Goal: Use online tool/utility: Utilize a website feature to perform a specific function

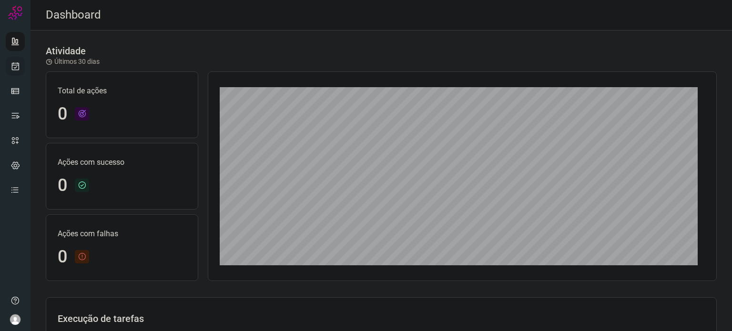
click at [13, 68] on icon at bounding box center [15, 66] width 10 height 10
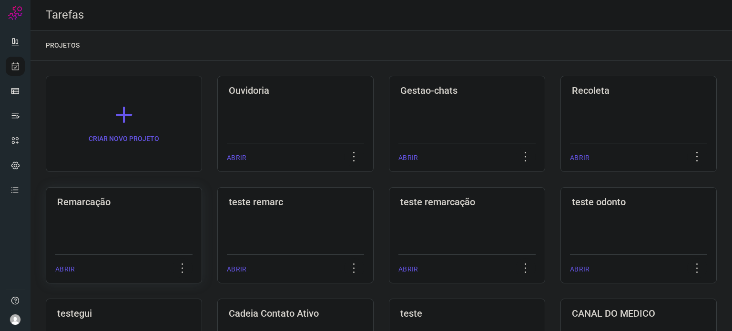
click at [82, 204] on h3 "Remarcação" at bounding box center [123, 201] width 133 height 11
click at [81, 203] on h3 "Remarcação" at bounding box center [123, 201] width 133 height 11
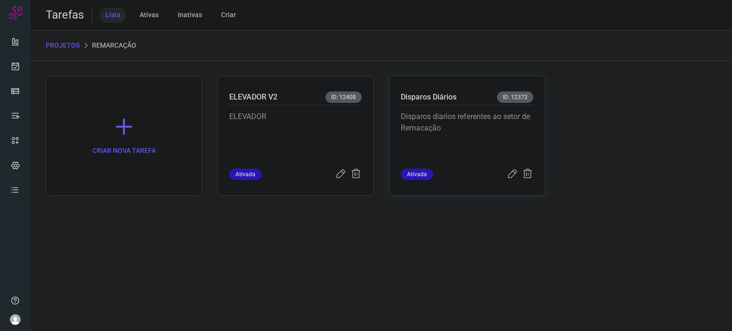
click at [442, 149] on p "Disparos diarios referentes ao setor de Remacação" at bounding box center [467, 135] width 132 height 48
click at [442, 148] on p "Disparos diarios referentes ao setor de Remacação" at bounding box center [467, 135] width 132 height 48
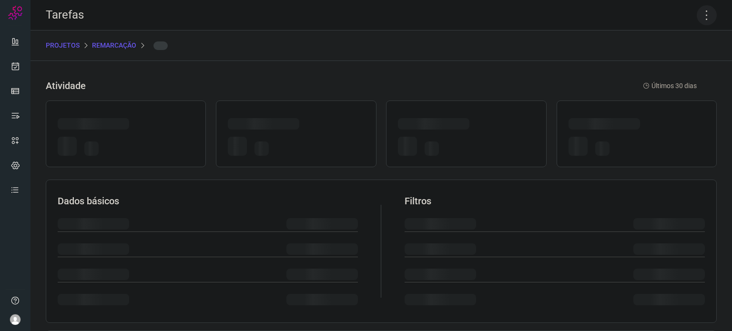
click at [702, 22] on icon at bounding box center [707, 15] width 20 height 20
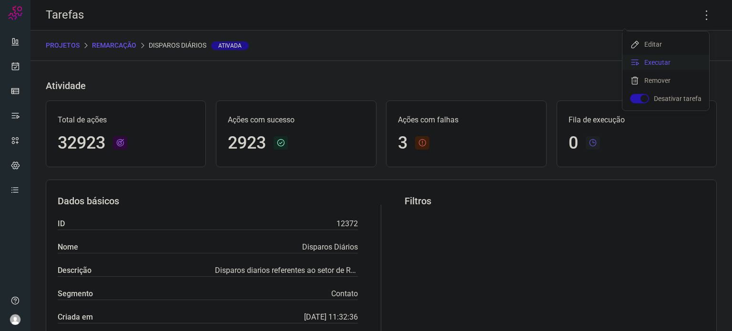
click at [660, 61] on li "Executar" at bounding box center [665, 62] width 87 height 15
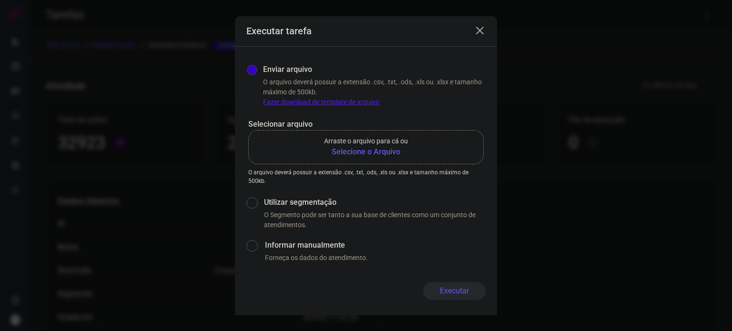
click at [373, 148] on b "Selecione o Arquivo" at bounding box center [366, 151] width 84 height 11
click at [0, 0] on input "Arraste o arquivo para cá ou Selecione o Arquivo" at bounding box center [0, 0] width 0 height 0
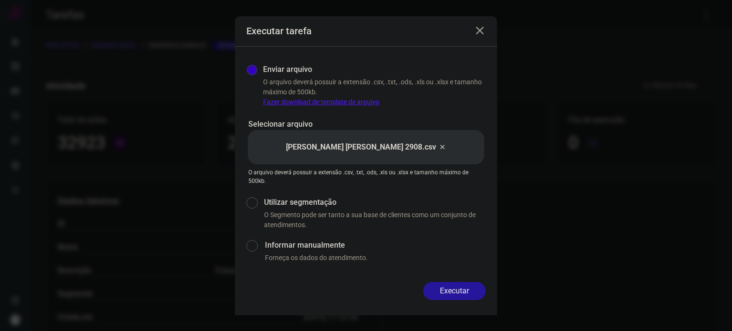
click at [459, 295] on button "Executar" at bounding box center [454, 291] width 62 height 18
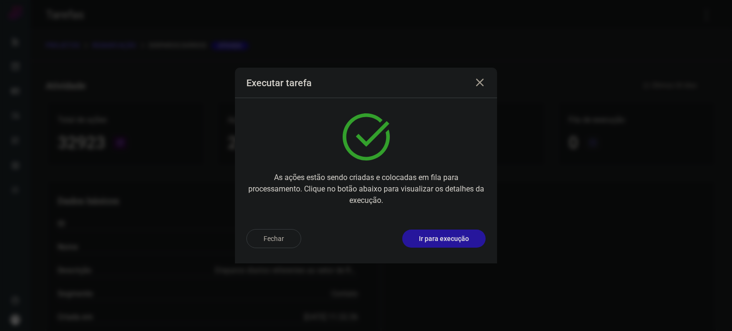
click at [442, 240] on p "Ir para execução" at bounding box center [444, 239] width 50 height 10
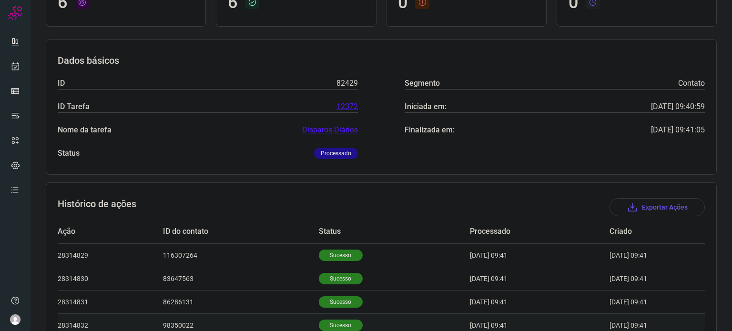
scroll to position [201, 0]
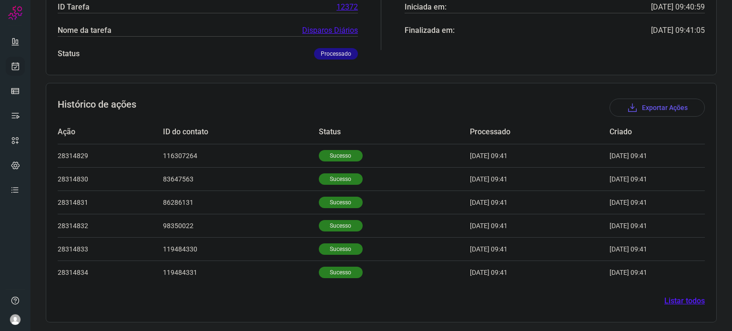
click at [15, 62] on icon at bounding box center [15, 66] width 10 height 10
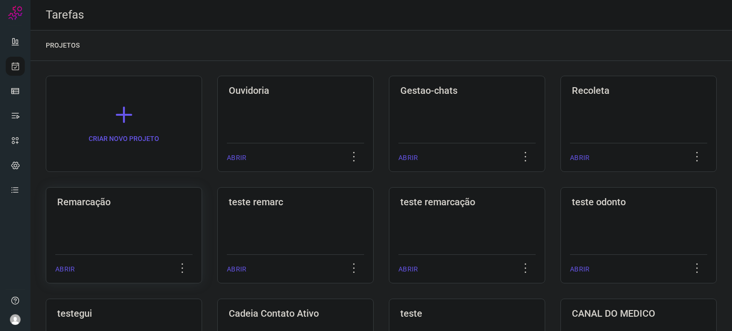
click at [217, 211] on div "Remarcação ABRIR" at bounding box center [295, 235] width 156 height 96
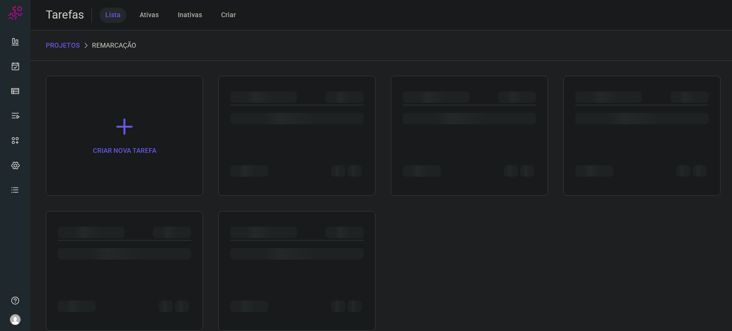
click at [122, 211] on div at bounding box center [124, 271] width 157 height 120
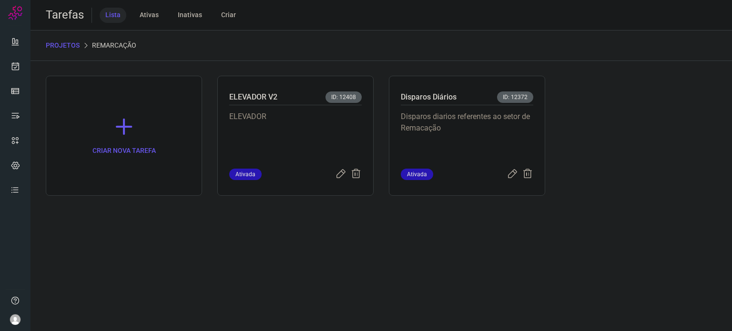
click at [461, 122] on p "Disparos diarios referentes ao setor de Remacação" at bounding box center [467, 135] width 132 height 48
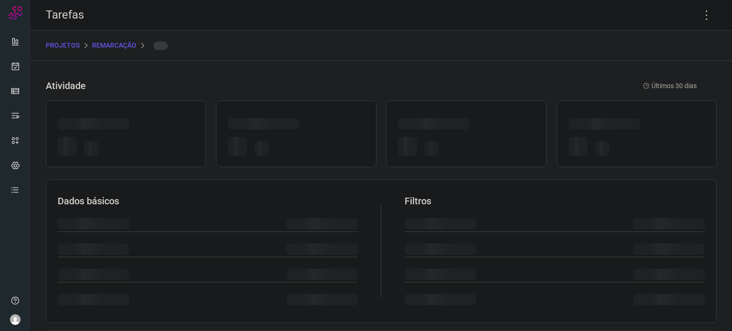
click at [461, 122] on div at bounding box center [433, 123] width 71 height 11
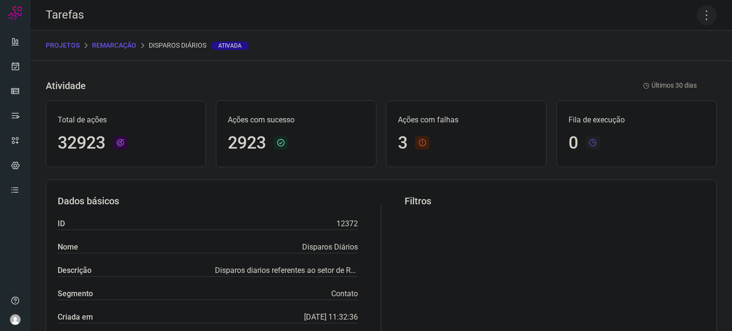
click at [697, 9] on icon at bounding box center [707, 15] width 20 height 20
click at [656, 63] on li "Executar" at bounding box center [665, 62] width 87 height 15
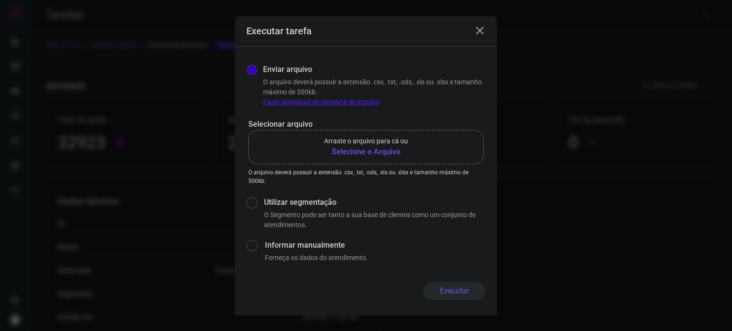
click at [395, 151] on b "Selecione o Arquivo" at bounding box center [366, 151] width 84 height 11
click at [0, 0] on input "Arraste o arquivo para cá ou Selecione o Arquivo" at bounding box center [0, 0] width 0 height 0
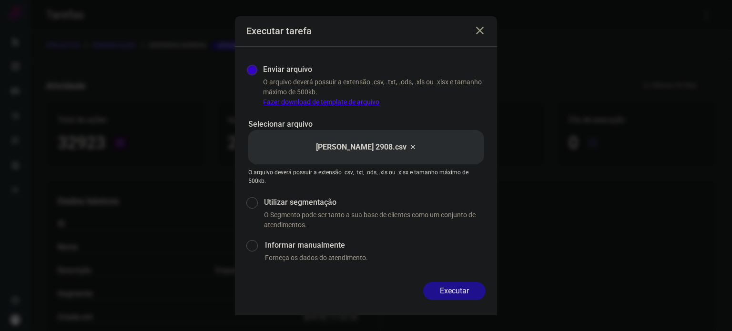
click at [463, 288] on button "Executar" at bounding box center [454, 291] width 62 height 18
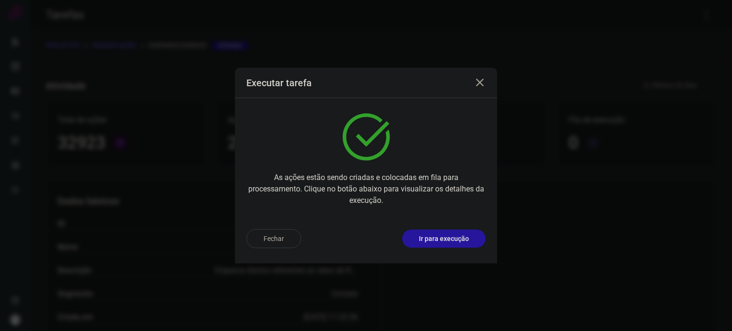
click at [459, 239] on p "Ir para execução" at bounding box center [444, 239] width 50 height 10
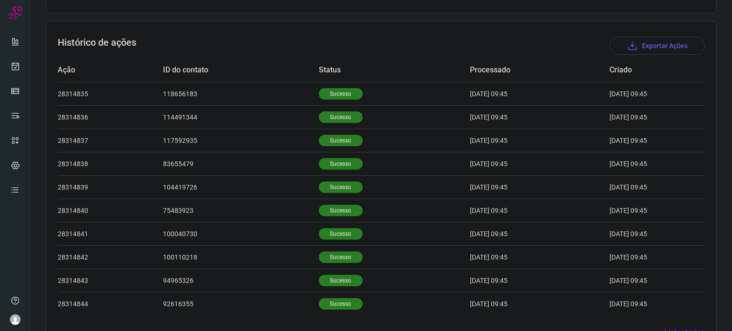
scroll to position [247, 0]
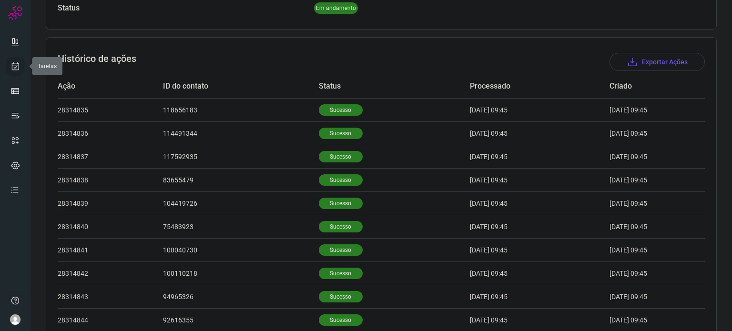
click at [11, 69] on icon at bounding box center [15, 66] width 10 height 10
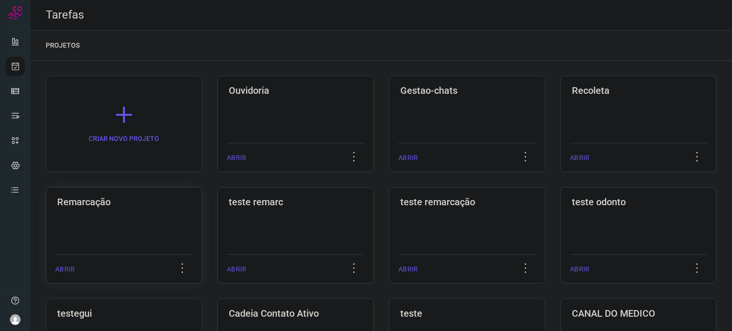
click at [217, 192] on div "Remarcação ABRIR" at bounding box center [295, 235] width 156 height 96
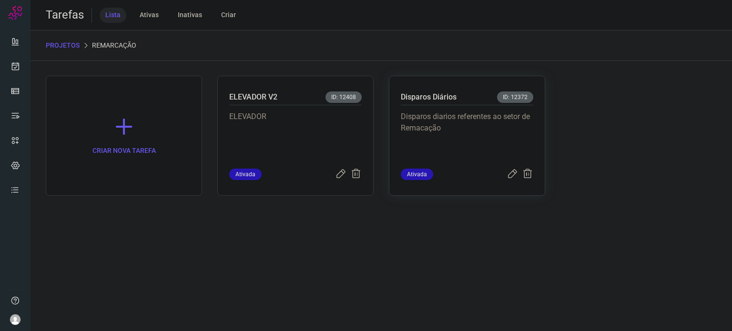
click at [507, 124] on p "Disparos diarios referentes ao setor de Remacação" at bounding box center [467, 135] width 132 height 48
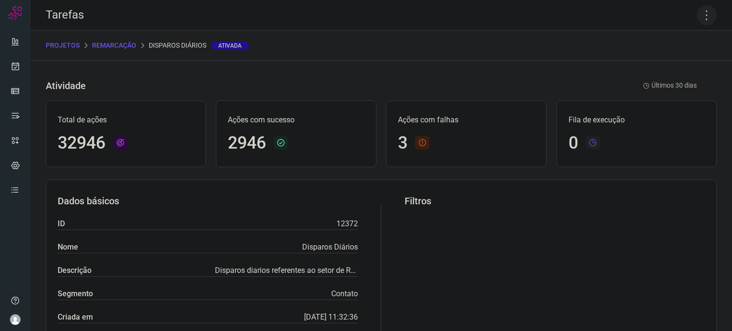
click at [699, 15] on icon at bounding box center [707, 15] width 20 height 20
click at [668, 61] on li "Executar" at bounding box center [665, 62] width 87 height 15
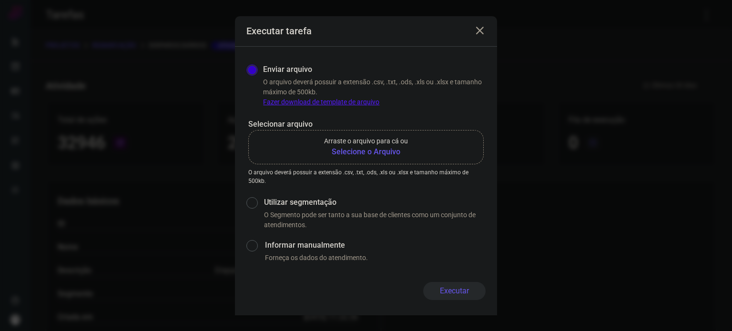
click at [396, 155] on b "Selecione o Arquivo" at bounding box center [366, 151] width 84 height 11
click at [0, 0] on input "Arraste o arquivo para cá ou Selecione o Arquivo" at bounding box center [0, 0] width 0 height 0
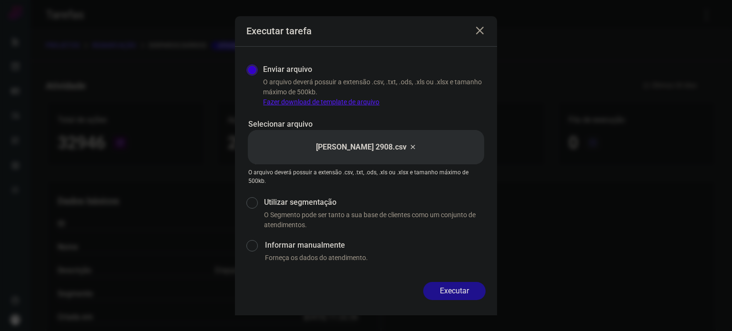
click at [452, 289] on button "Executar" at bounding box center [454, 291] width 62 height 18
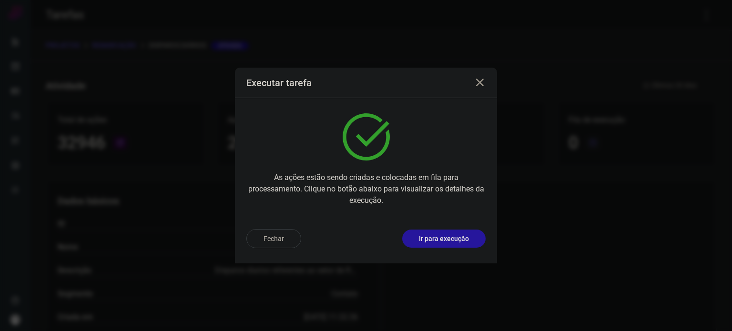
click at [441, 236] on p "Ir para execução" at bounding box center [444, 239] width 50 height 10
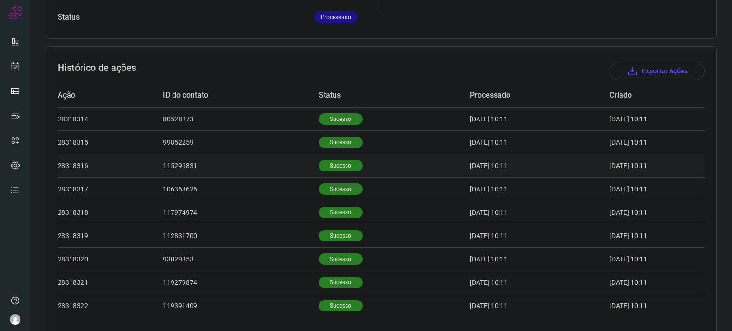
scroll to position [271, 0]
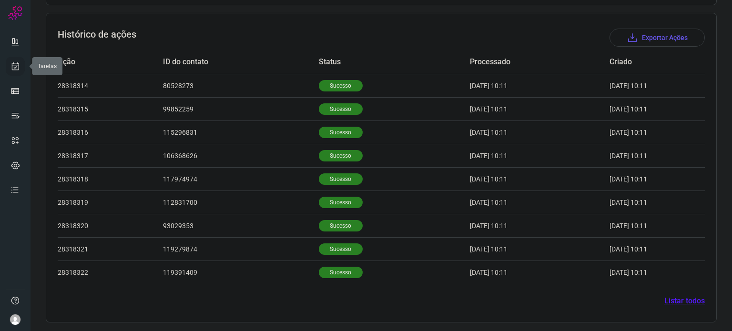
click at [17, 67] on icon at bounding box center [15, 66] width 10 height 10
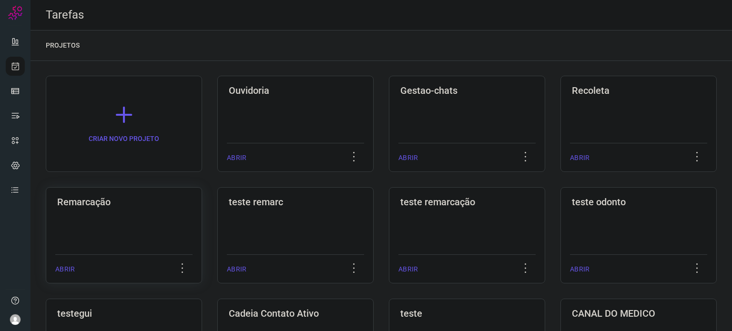
click at [217, 215] on div "Remarcação ABRIR" at bounding box center [295, 235] width 156 height 96
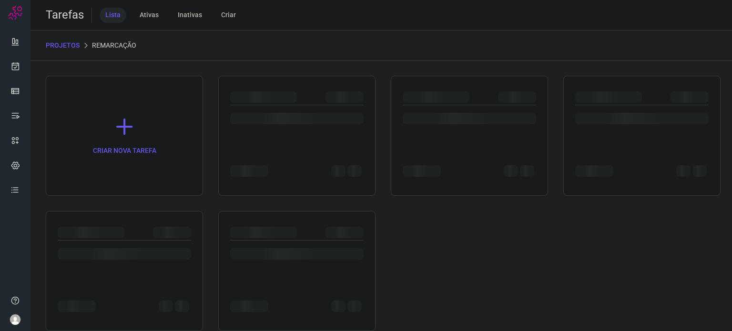
click at [149, 214] on div at bounding box center [124, 271] width 157 height 120
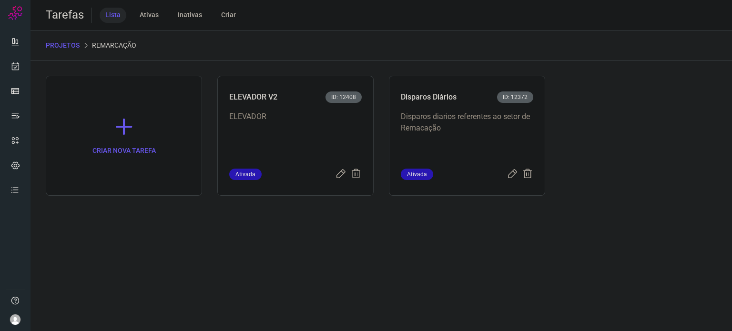
click at [473, 114] on p "Disparos diarios referentes ao setor de Remacação" at bounding box center [467, 135] width 132 height 48
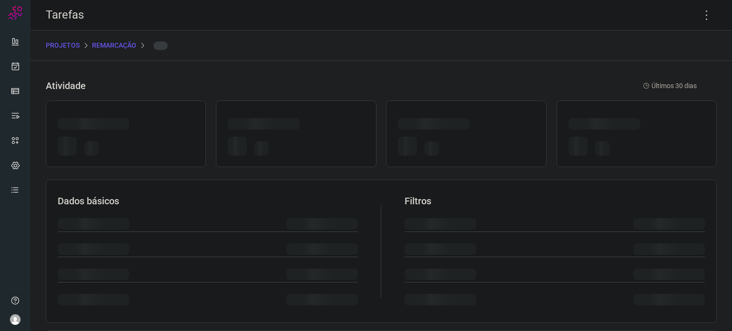
click at [473, 114] on div at bounding box center [466, 134] width 160 height 67
click at [701, 13] on icon at bounding box center [707, 15] width 20 height 20
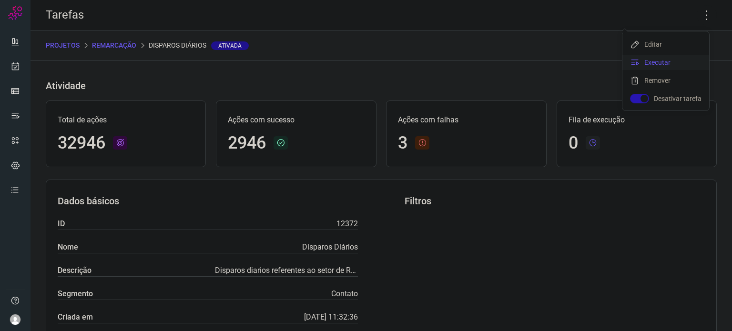
click at [673, 65] on li "Executar" at bounding box center [665, 62] width 87 height 15
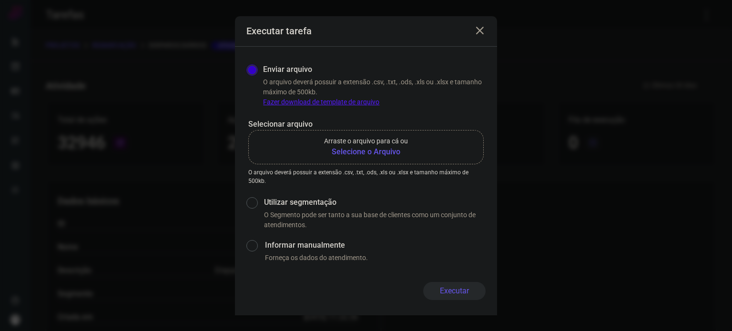
click at [363, 153] on b "Selecione o Arquivo" at bounding box center [366, 151] width 84 height 11
click at [0, 0] on input "Arraste o arquivo para cá ou Selecione o Arquivo" at bounding box center [0, 0] width 0 height 0
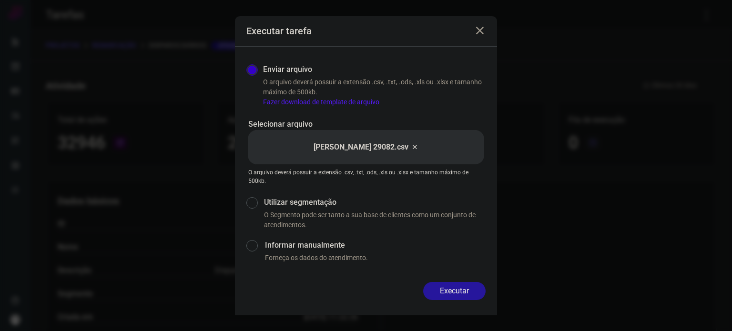
click at [461, 287] on button "Executar" at bounding box center [454, 291] width 62 height 18
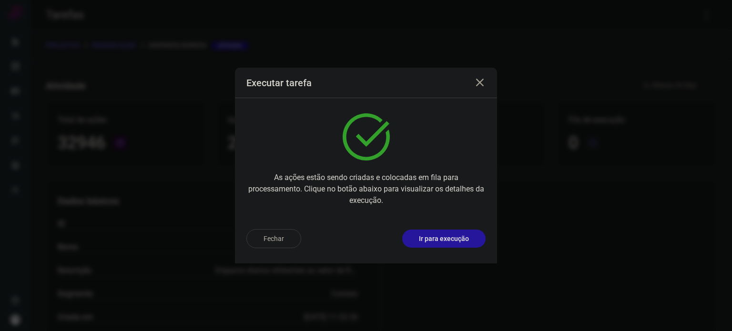
click at [448, 235] on p "Ir para execução" at bounding box center [444, 239] width 50 height 10
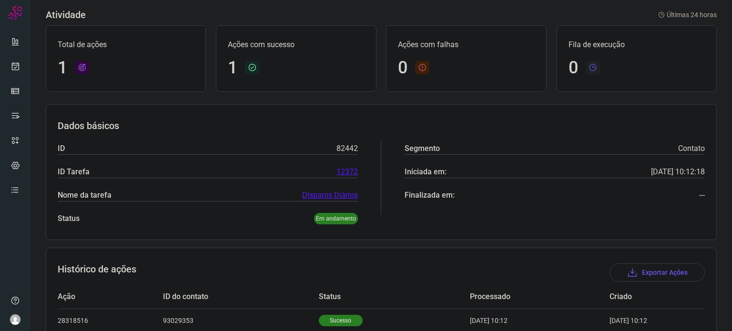
scroll to position [84, 0]
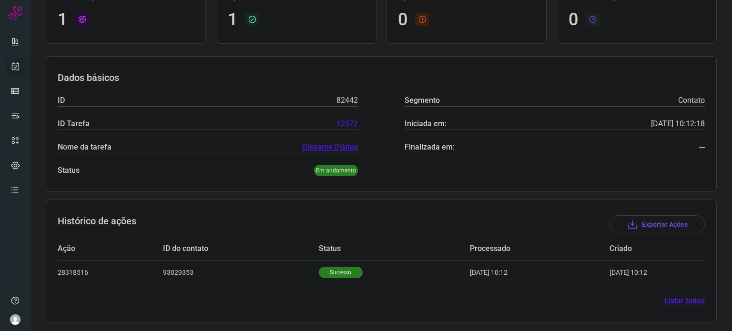
click at [12, 72] on link at bounding box center [15, 66] width 19 height 19
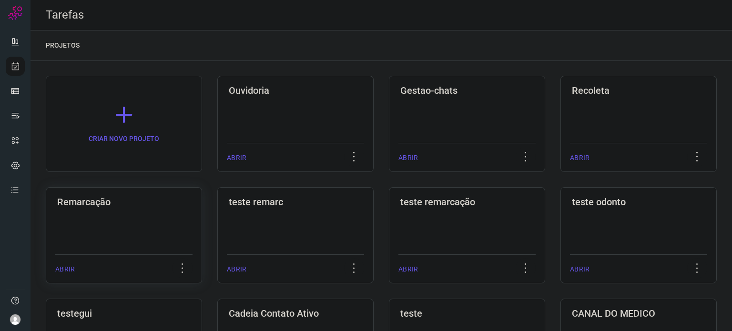
click at [217, 224] on div "Remarcação ABRIR" at bounding box center [295, 235] width 156 height 96
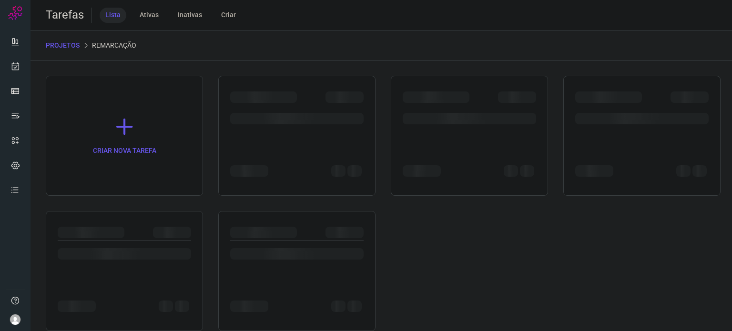
drag, startPoint x: 154, startPoint y: 224, endPoint x: 271, endPoint y: 196, distance: 119.5
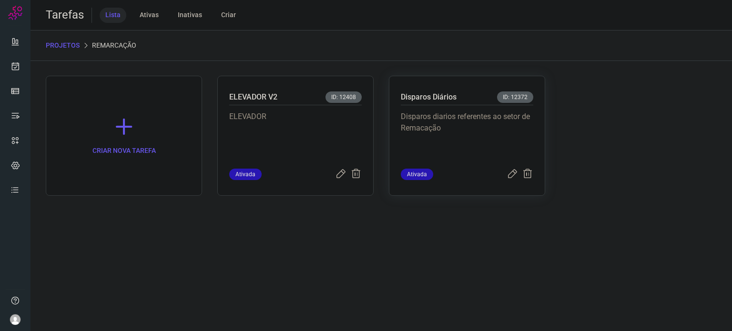
click at [436, 142] on p "Disparos diarios referentes ao setor de Remacação" at bounding box center [467, 135] width 132 height 48
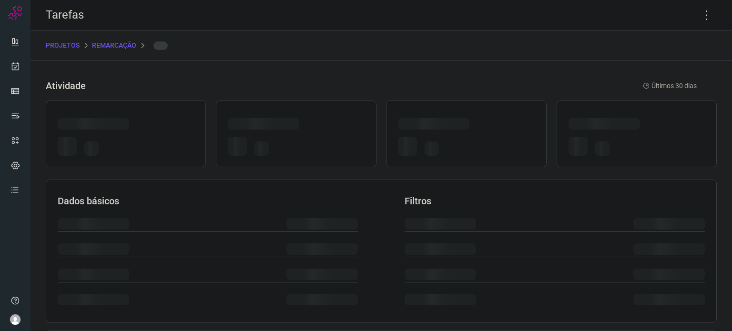
click at [436, 142] on div at bounding box center [466, 148] width 136 height 22
click at [702, 11] on icon at bounding box center [707, 15] width 20 height 20
click at [697, 13] on icon at bounding box center [707, 15] width 20 height 20
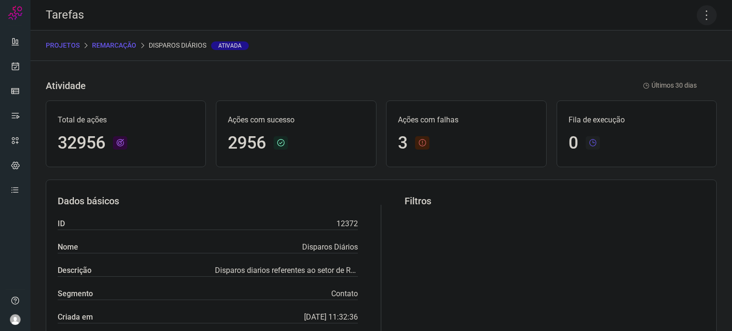
click at [697, 12] on icon at bounding box center [707, 15] width 20 height 20
click at [660, 62] on li "Executar" at bounding box center [665, 62] width 87 height 15
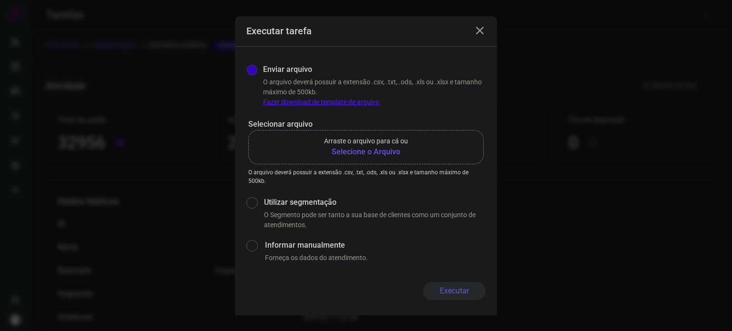
click at [392, 149] on b "Selecione o Arquivo" at bounding box center [366, 151] width 84 height 11
click at [0, 0] on input "Arraste o arquivo para cá ou Selecione o Arquivo" at bounding box center [0, 0] width 0 height 0
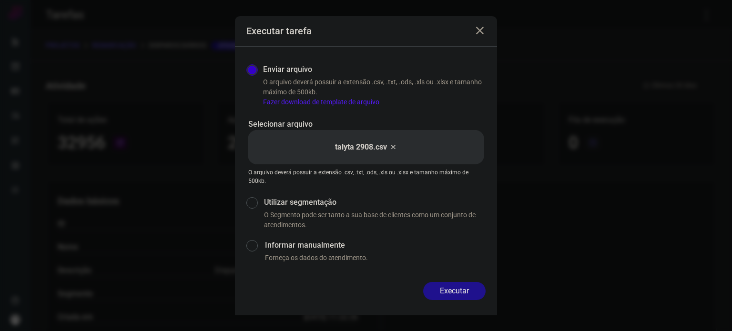
click at [452, 292] on button "Executar" at bounding box center [454, 291] width 62 height 18
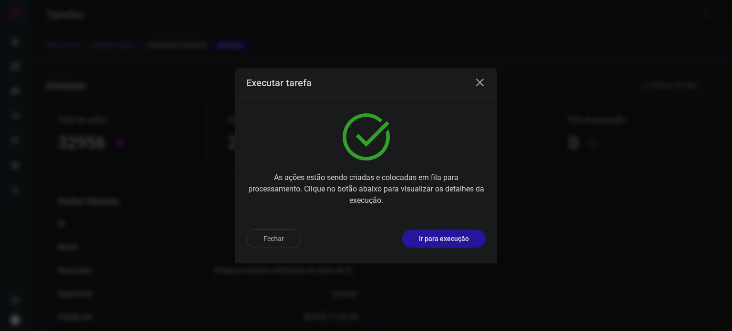
click at [452, 245] on button "Ir para execução" at bounding box center [443, 239] width 83 height 18
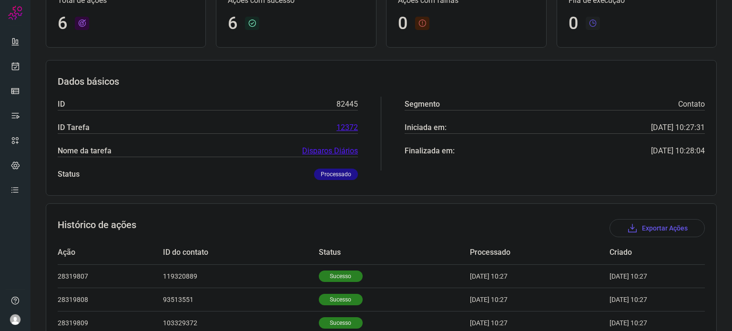
scroll to position [191, 0]
